Goal: Transaction & Acquisition: Purchase product/service

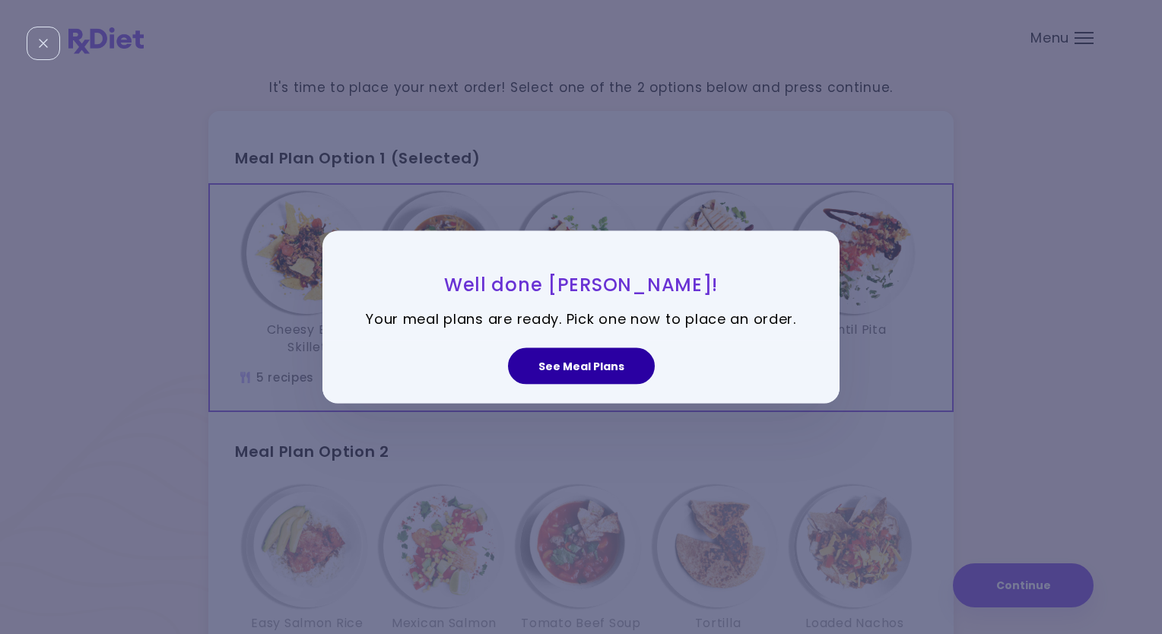
click at [583, 367] on button "See Meal Plans" at bounding box center [581, 366] width 147 height 37
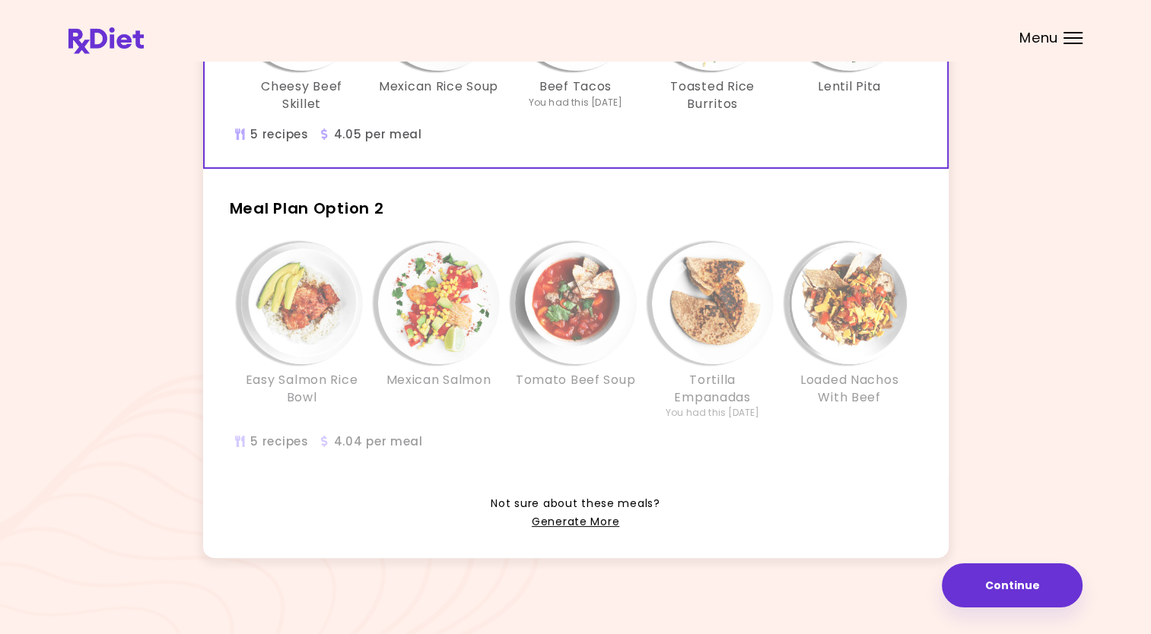
scroll to position [249, 0]
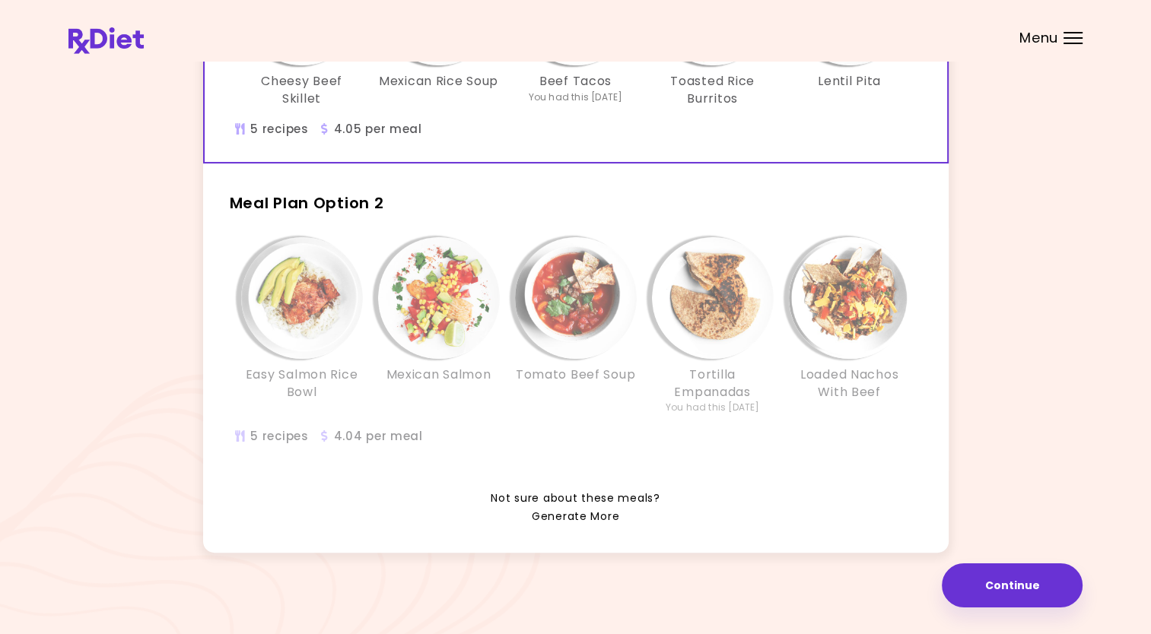
click at [569, 513] on link "Generate More" at bounding box center [575, 517] width 87 height 18
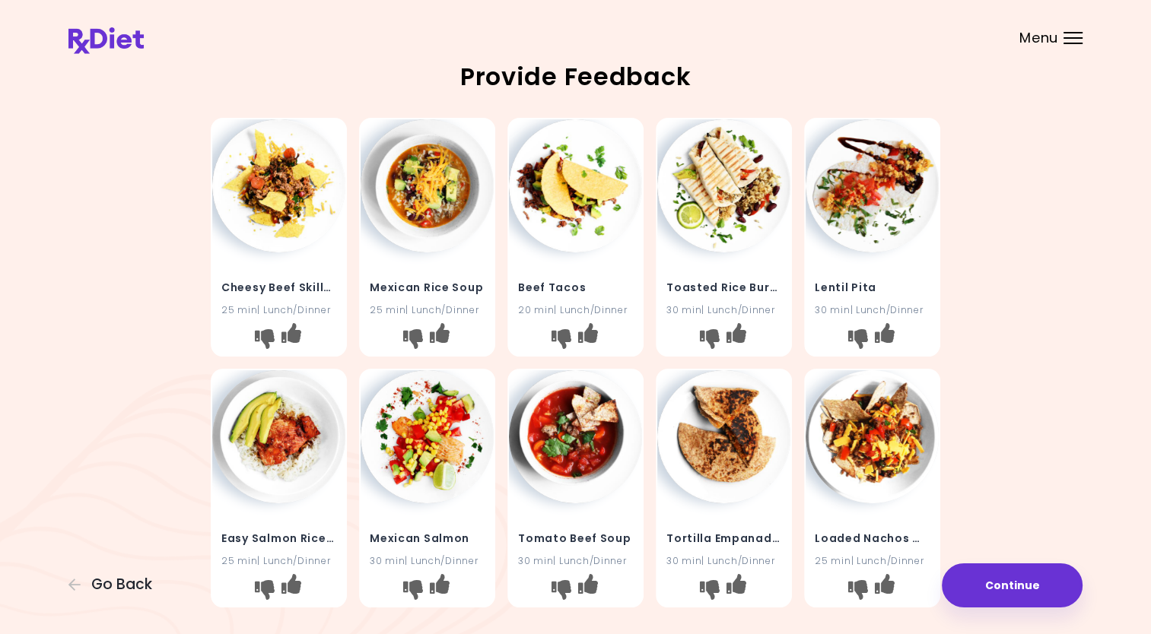
click at [710, 289] on h4 "Toasted Rice Burritos" at bounding box center [723, 287] width 115 height 24
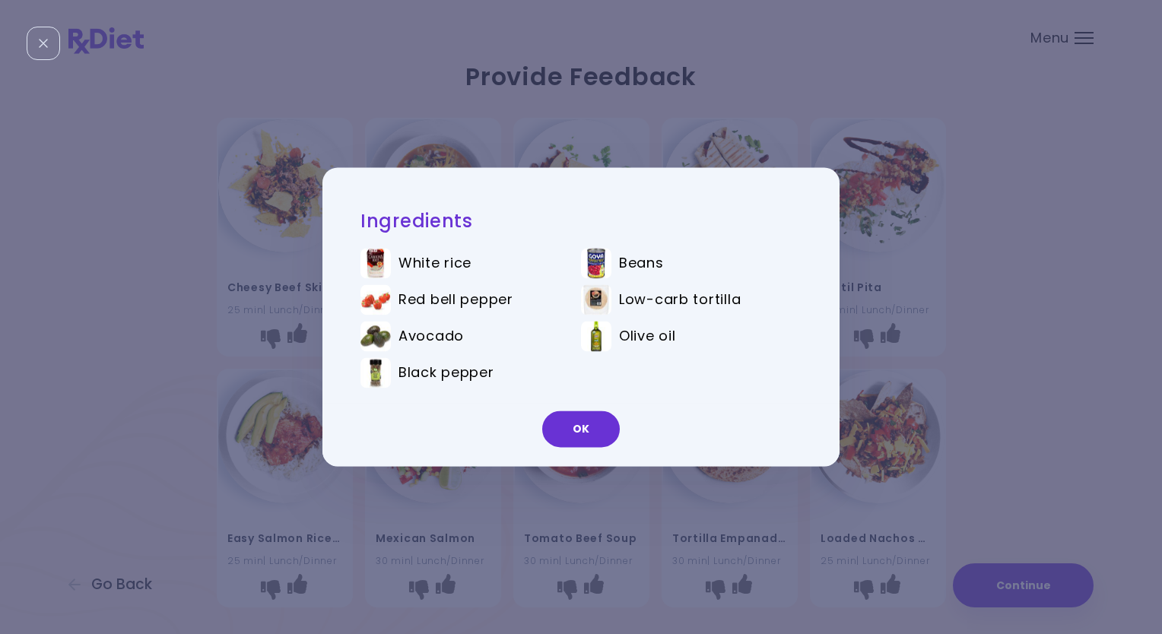
click at [885, 290] on div "Ingredients White rice Beans Red bell pepper Low-carb tortilla Avocado Olive oi…" at bounding box center [581, 317] width 1162 height 634
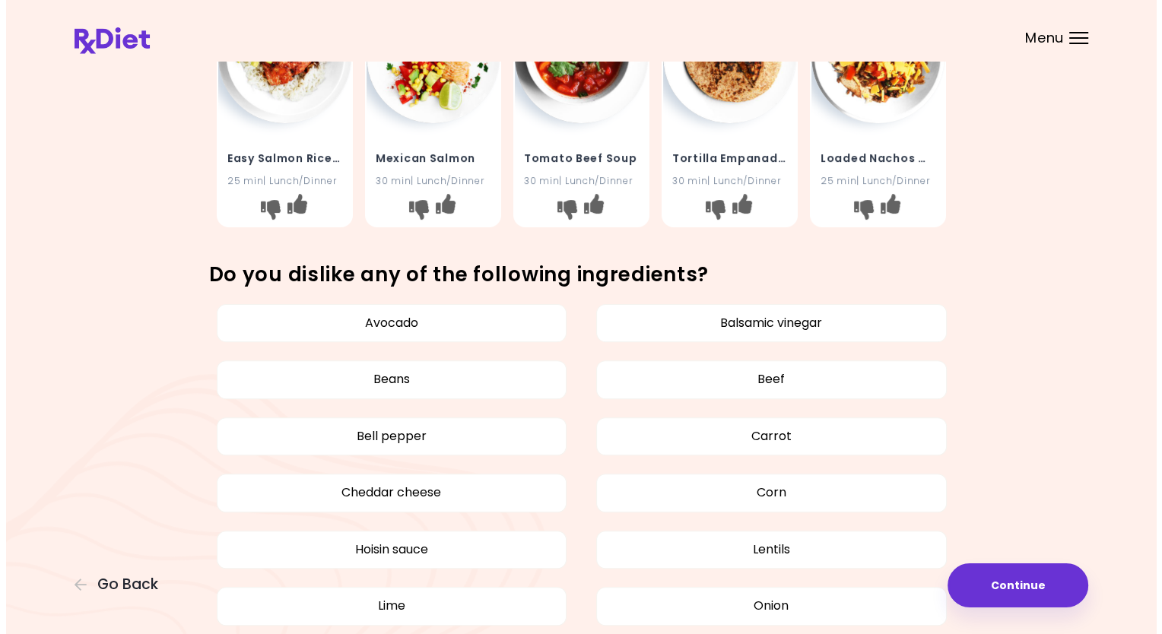
scroll to position [456, 0]
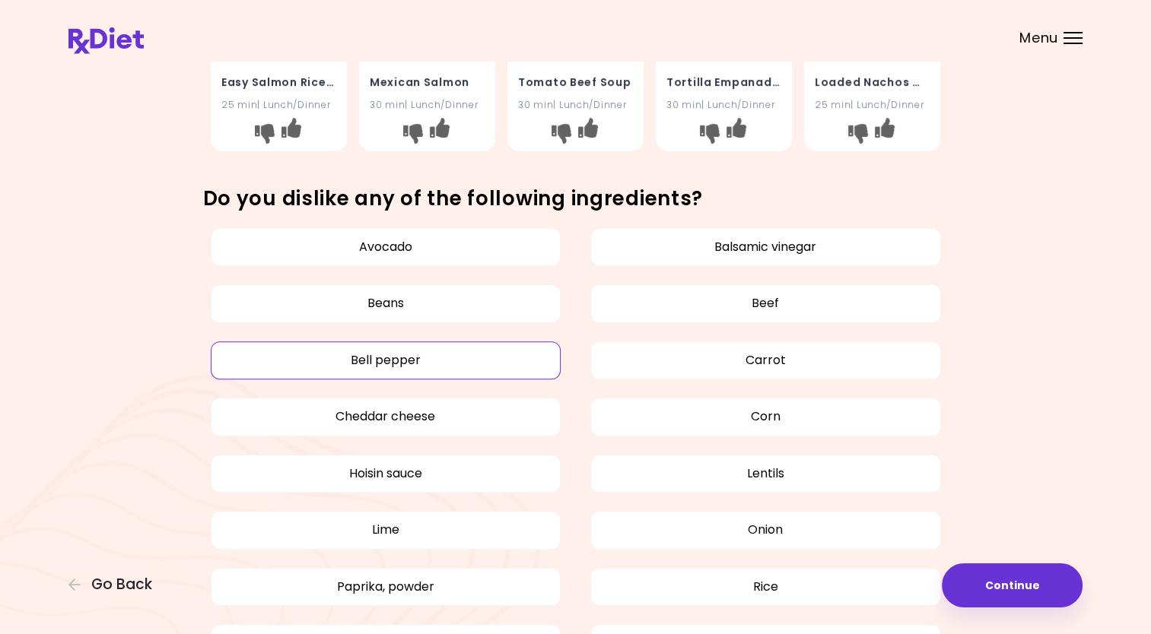
click at [437, 362] on button "Bell pepper" at bounding box center [386, 360] width 351 height 38
click at [432, 468] on button "Hoisin sauce" at bounding box center [386, 474] width 351 height 38
click at [1016, 591] on button "Continue" at bounding box center [1011, 585] width 141 height 44
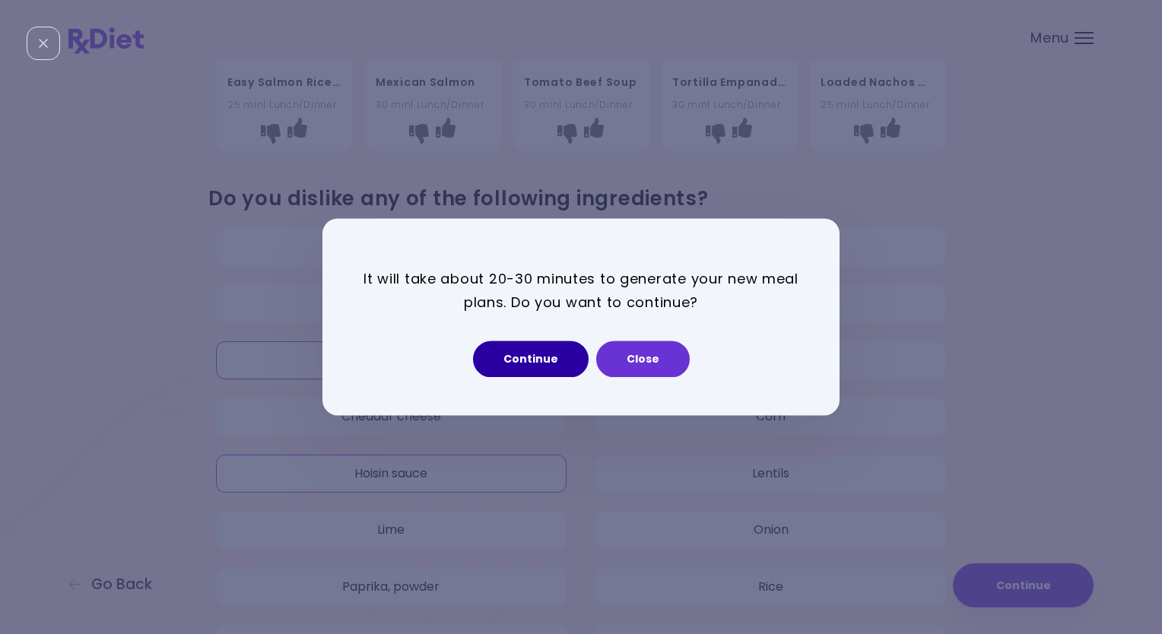
click at [527, 357] on button "Continue" at bounding box center [531, 359] width 116 height 37
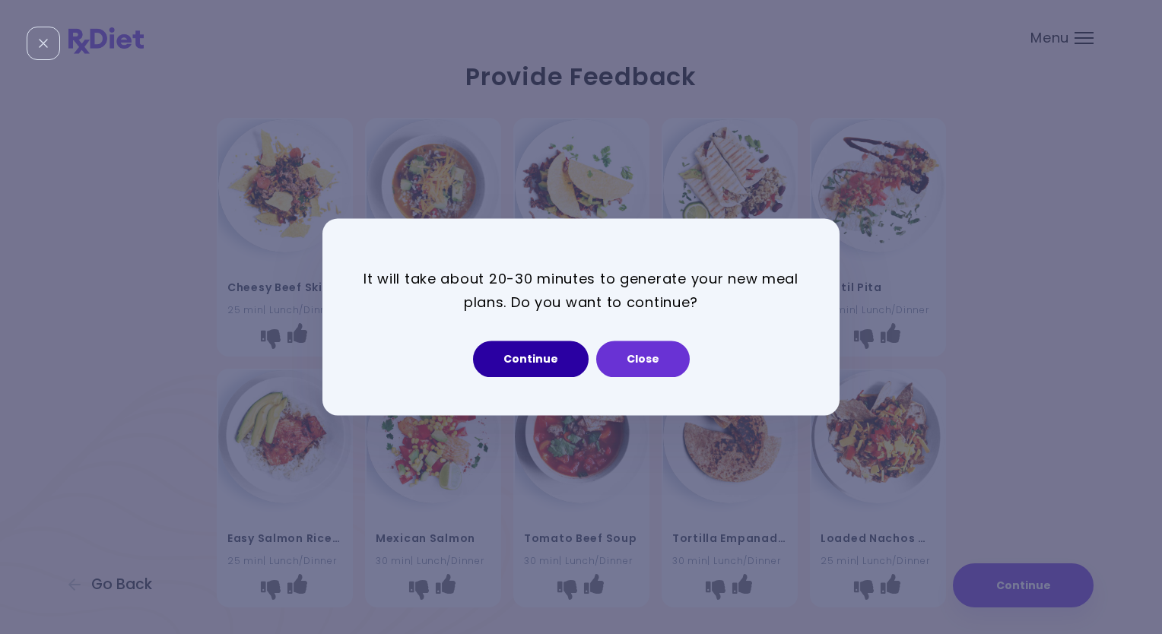
select select "*"
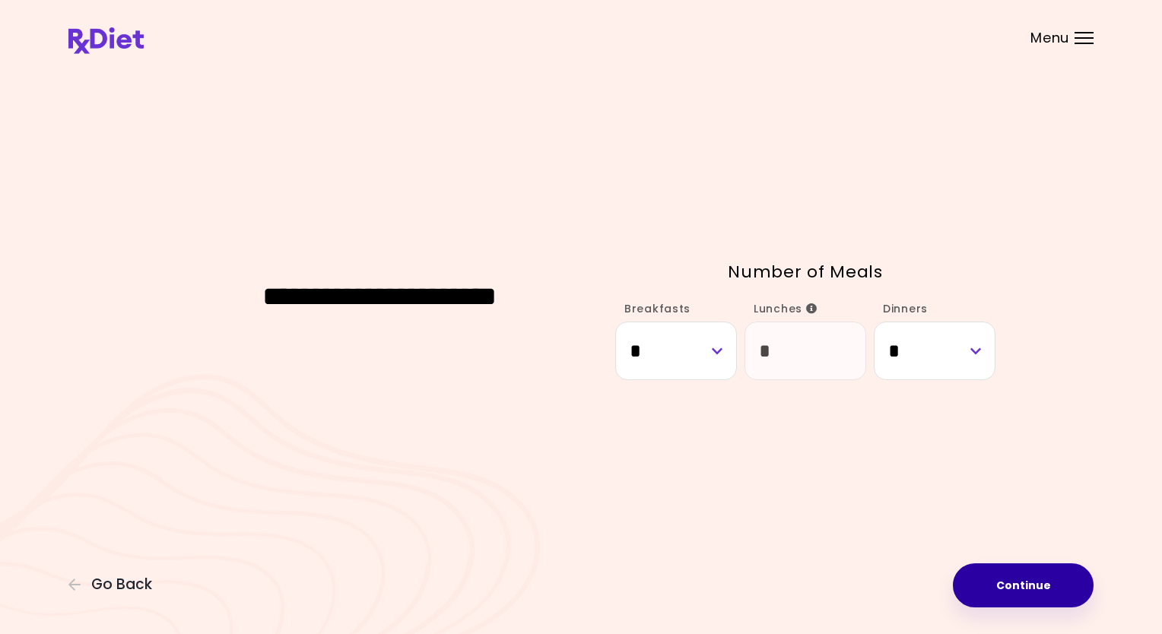
click at [1040, 583] on button "Continue" at bounding box center [1023, 585] width 141 height 44
